Goal: Navigation & Orientation: Understand site structure

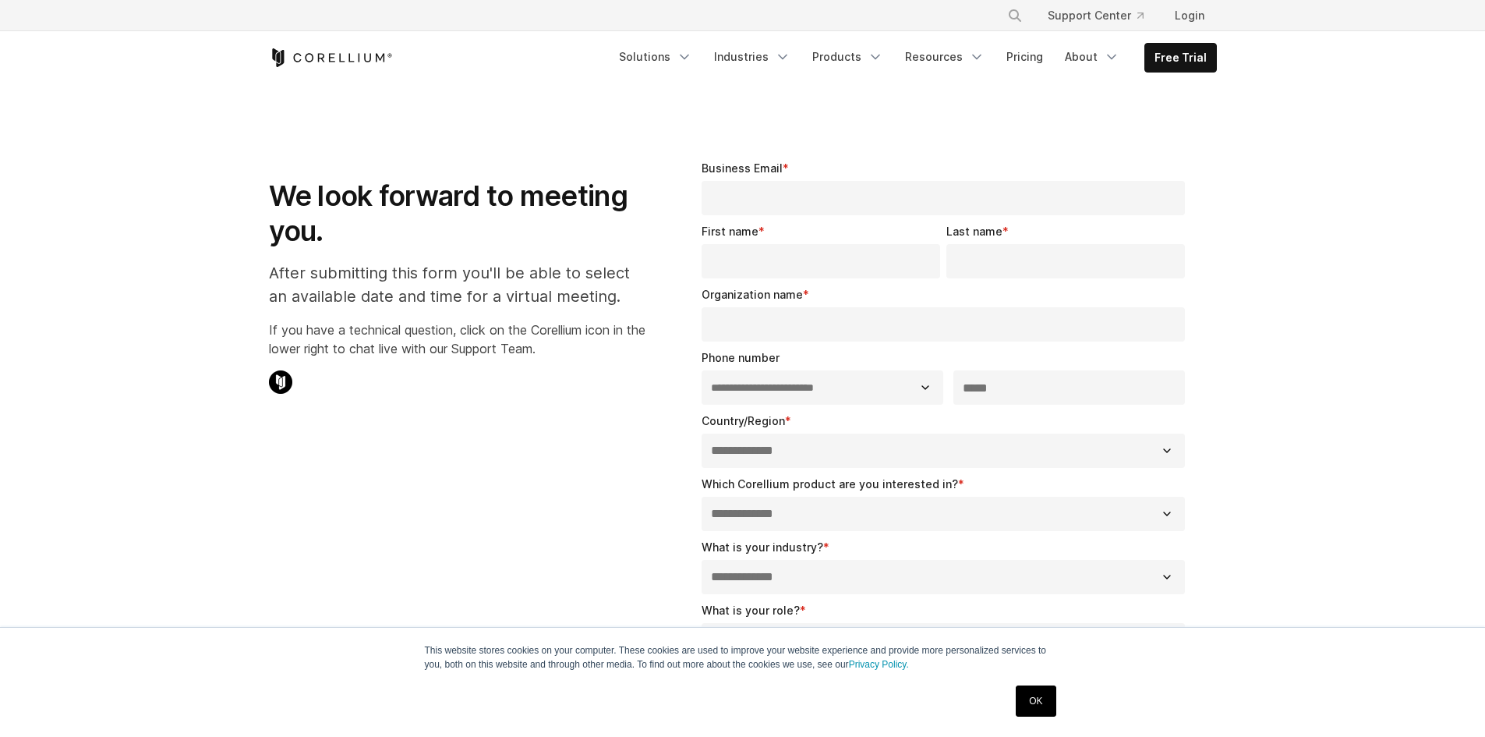
select select "**"
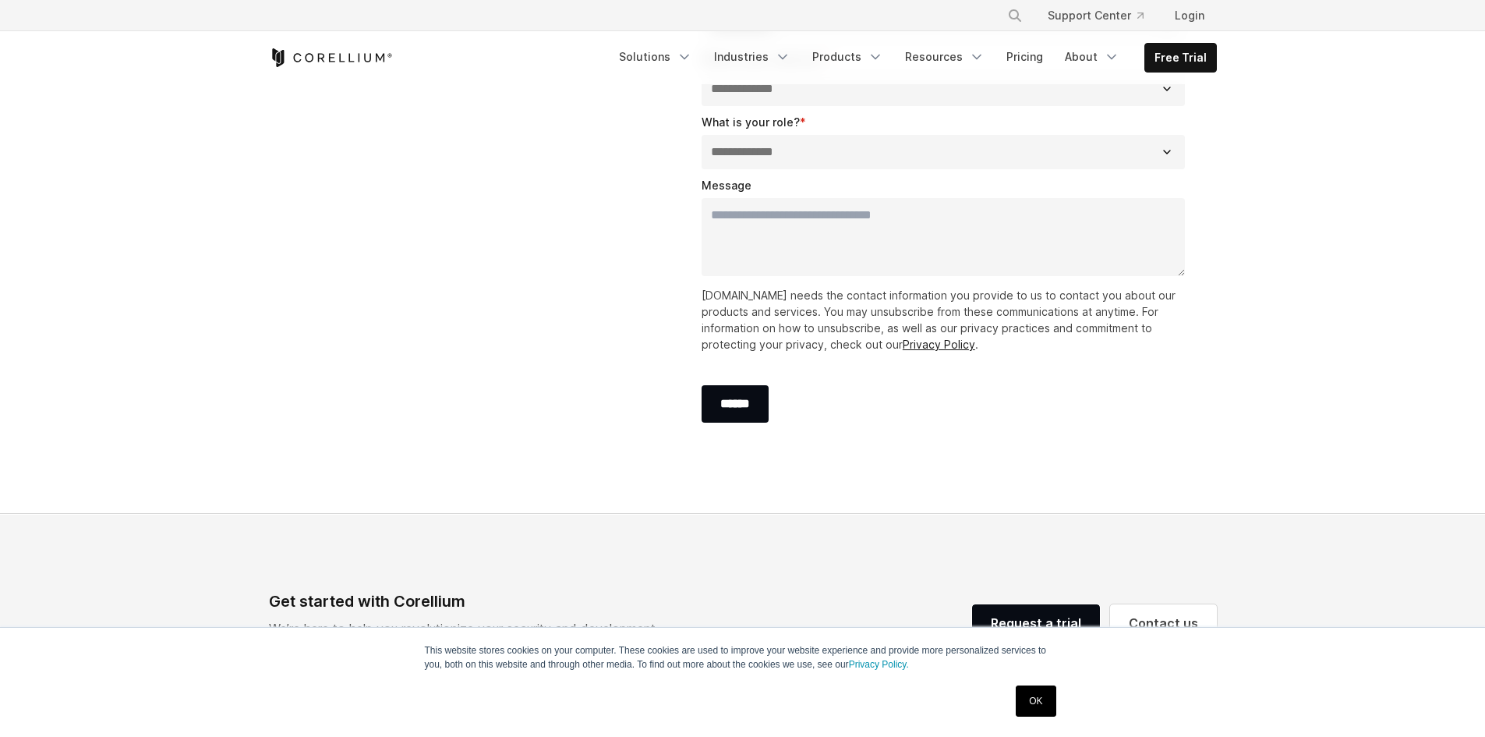
scroll to position [487, 0]
click at [337, 53] on icon "Corellium Home" at bounding box center [331, 57] width 124 height 19
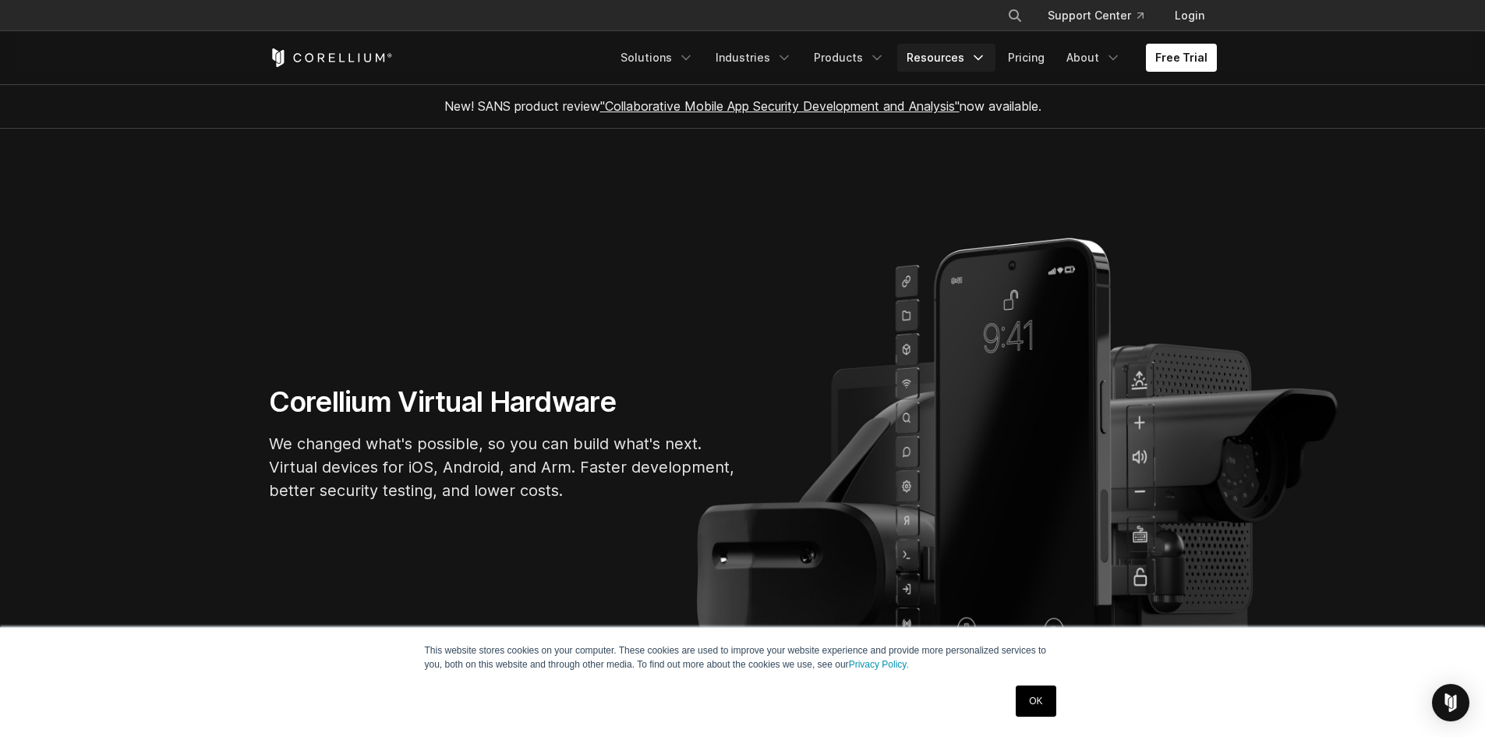
click at [973, 52] on link "Resources" at bounding box center [946, 58] width 98 height 28
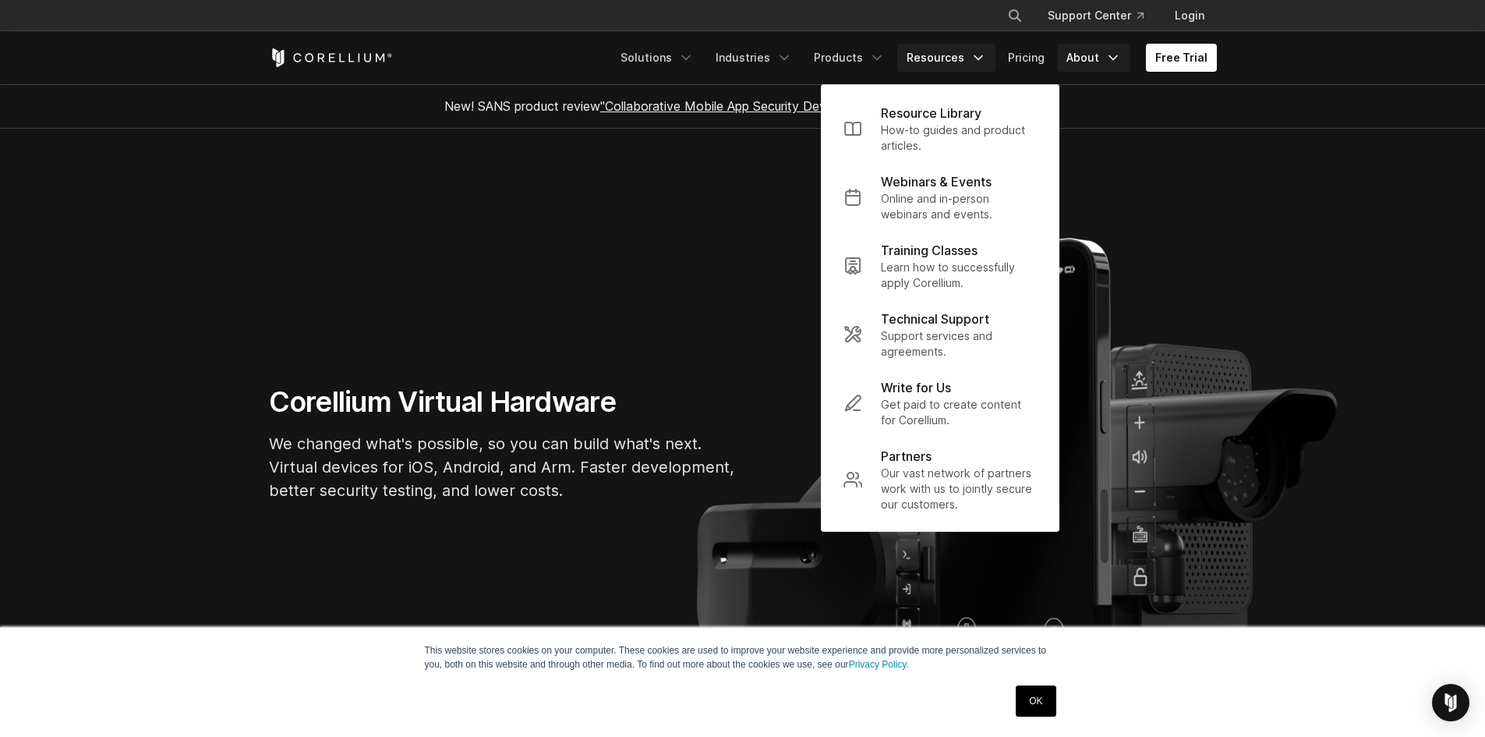
click at [1069, 59] on link "About" at bounding box center [1093, 58] width 73 height 28
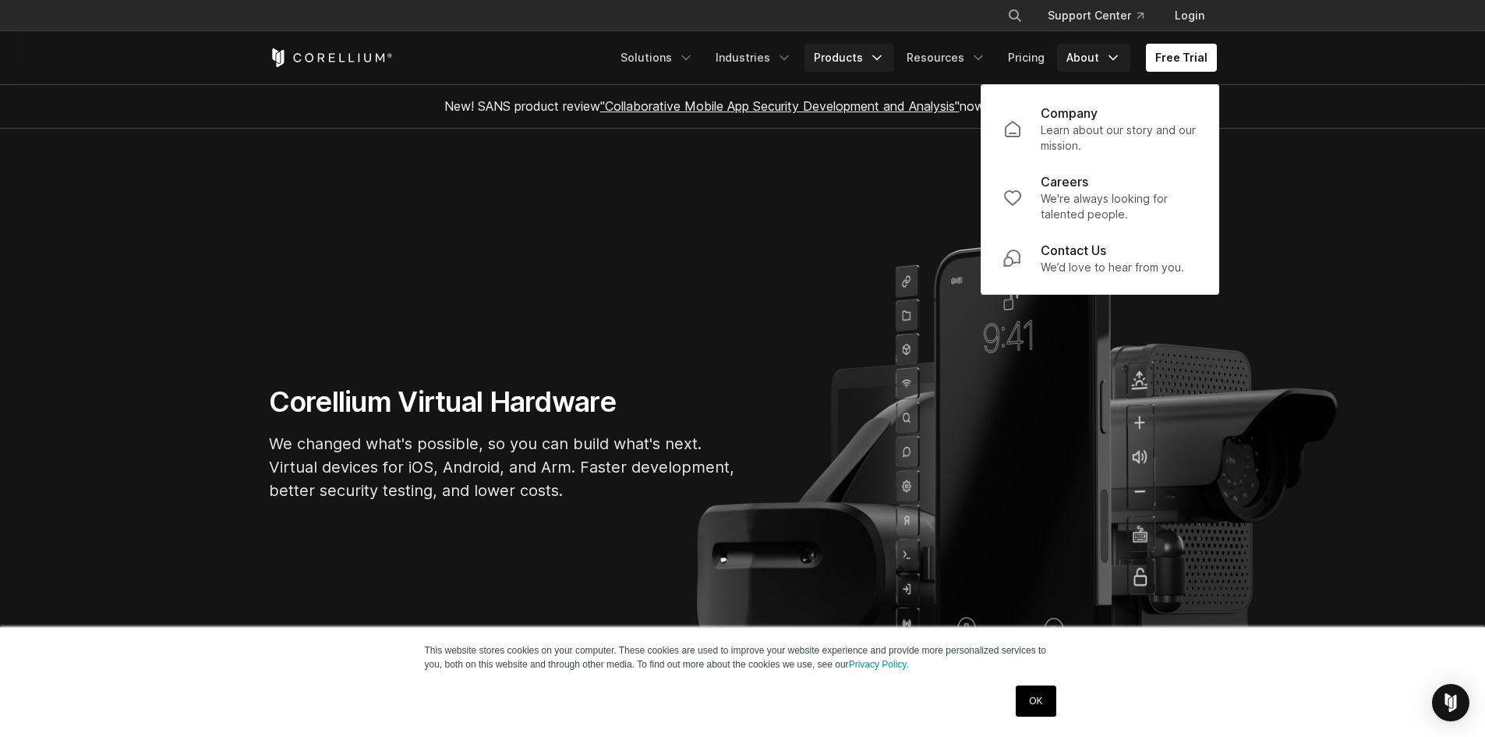
click at [892, 54] on link "Products" at bounding box center [849, 58] width 90 height 28
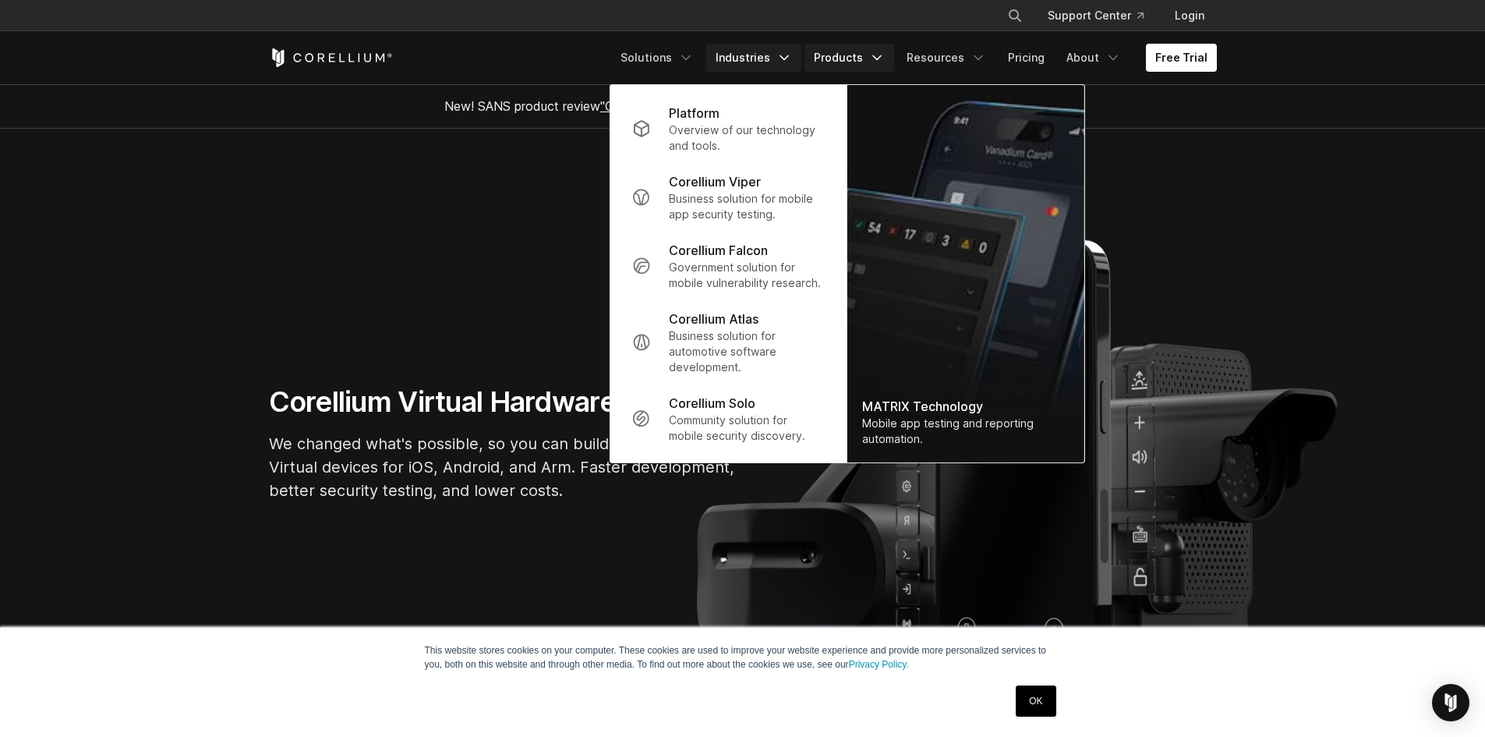
click at [772, 60] on link "Industries" at bounding box center [753, 58] width 95 height 28
